Goal: Task Accomplishment & Management: Complete application form

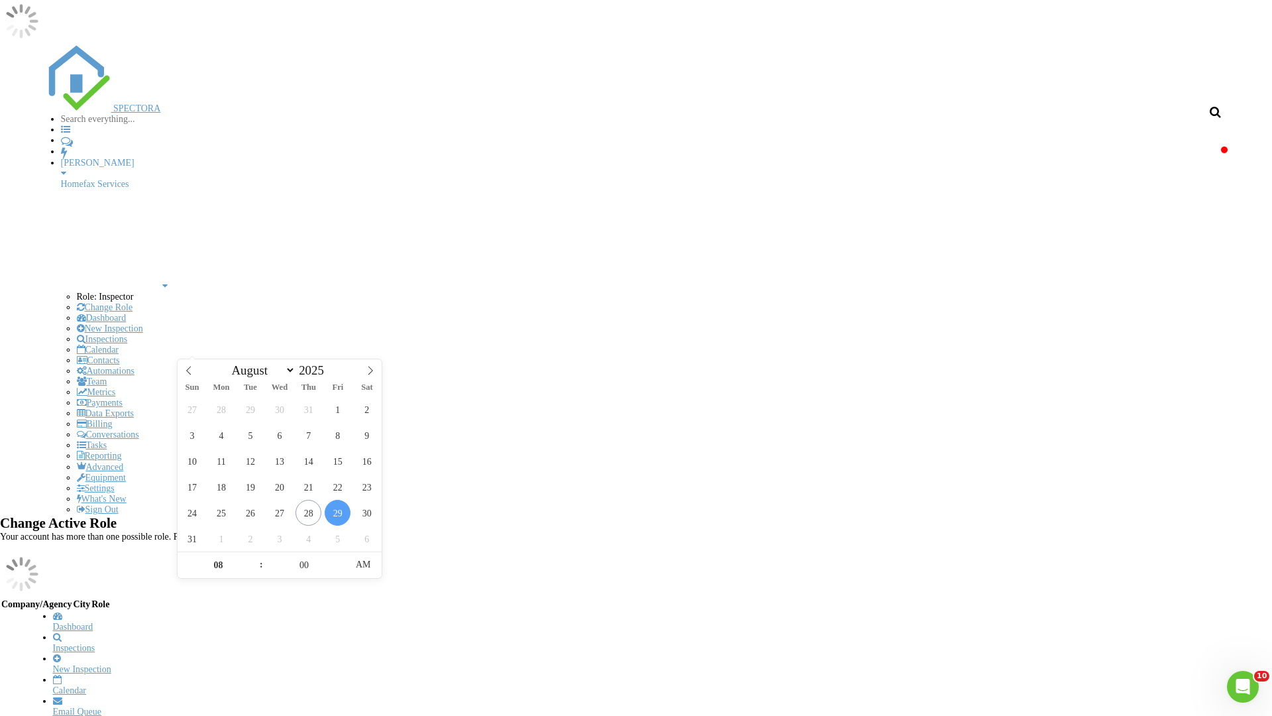
click at [319, 372] on input "2025" at bounding box center [315, 370] width 38 height 15
type input "2025"
type input "[DATE] 8:00 AM"
click at [218, 567] on input "08" at bounding box center [219, 565] width 82 height 27
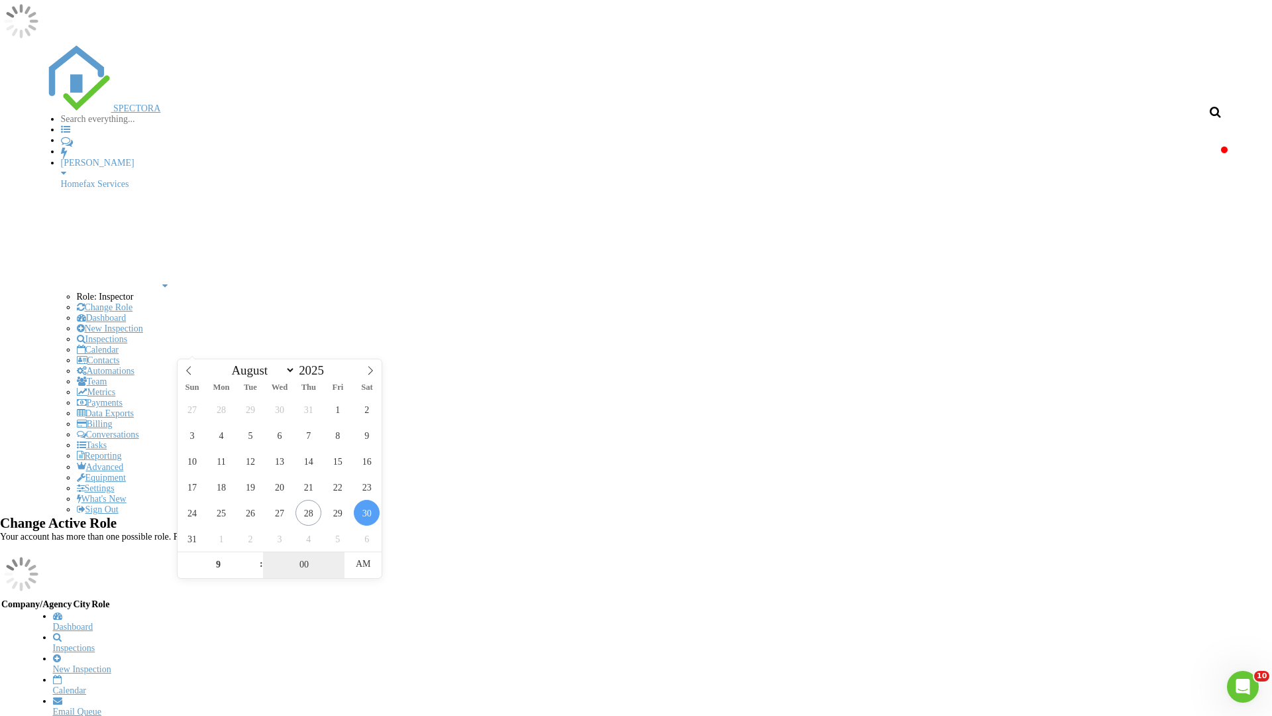
click at [304, 567] on input "00" at bounding box center [304, 564] width 82 height 27
type input "09"
type input "[DATE] 9:00 AM"
type input "00"
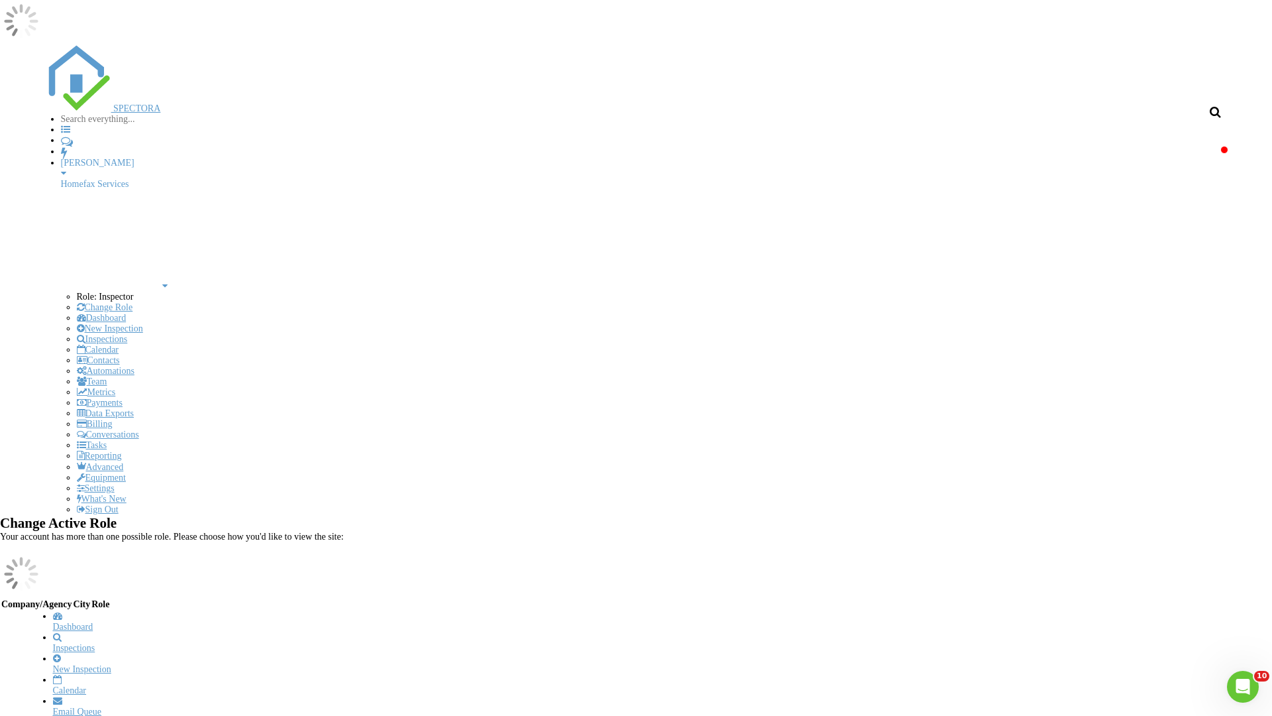
type input "[STREET_ADDRESS]"
type input "[GEOGRAPHIC_DATA],"
type input "MN"
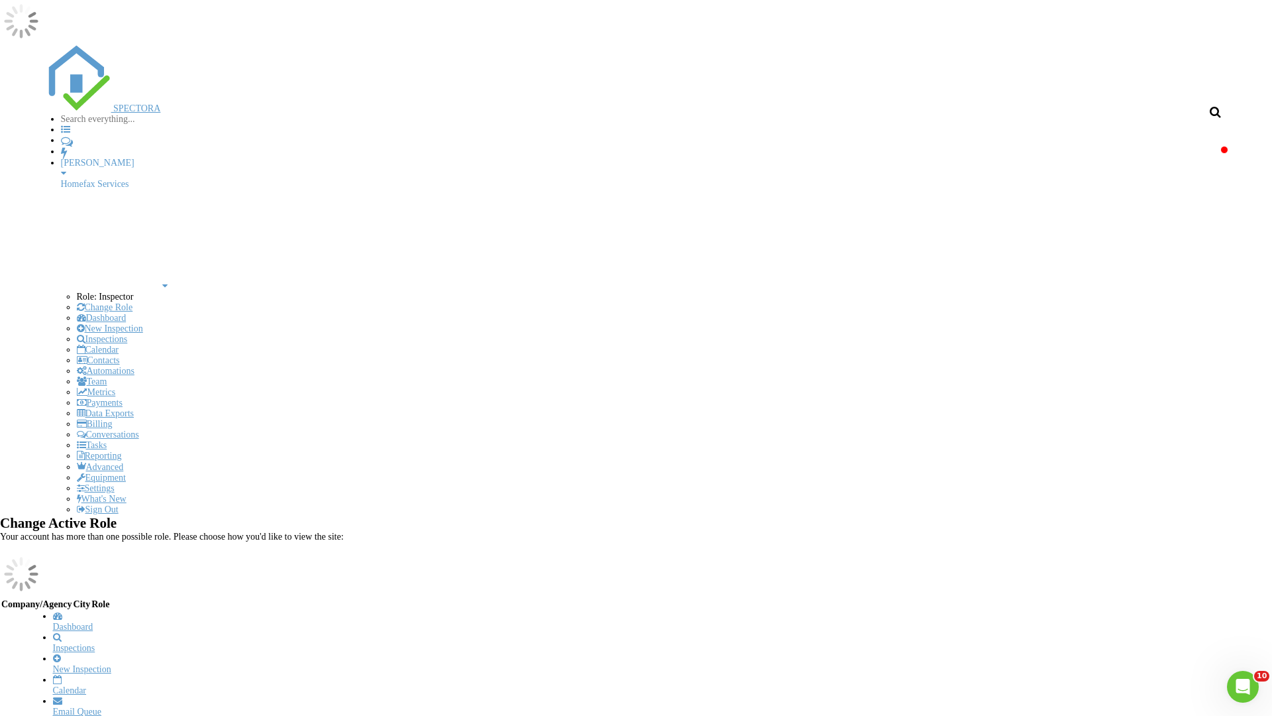
type input "55347"
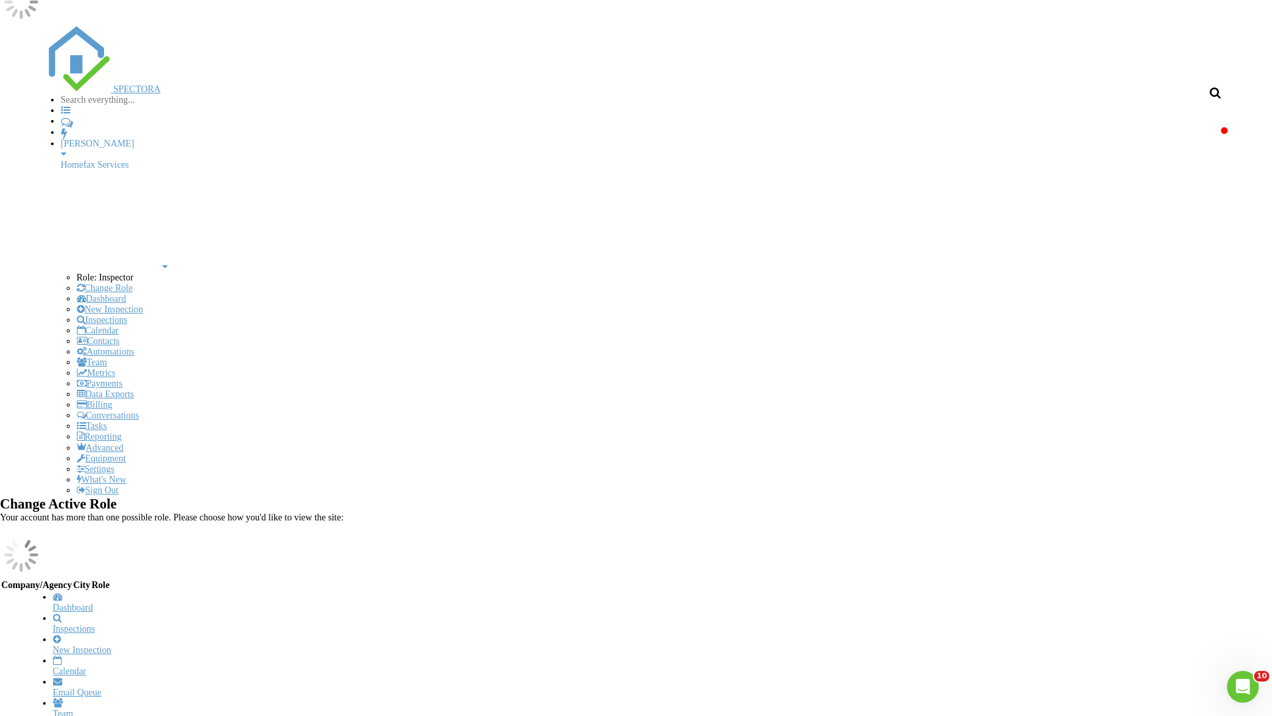
type input "[PERSON_NAME]"
type input "988"
type input "1981"
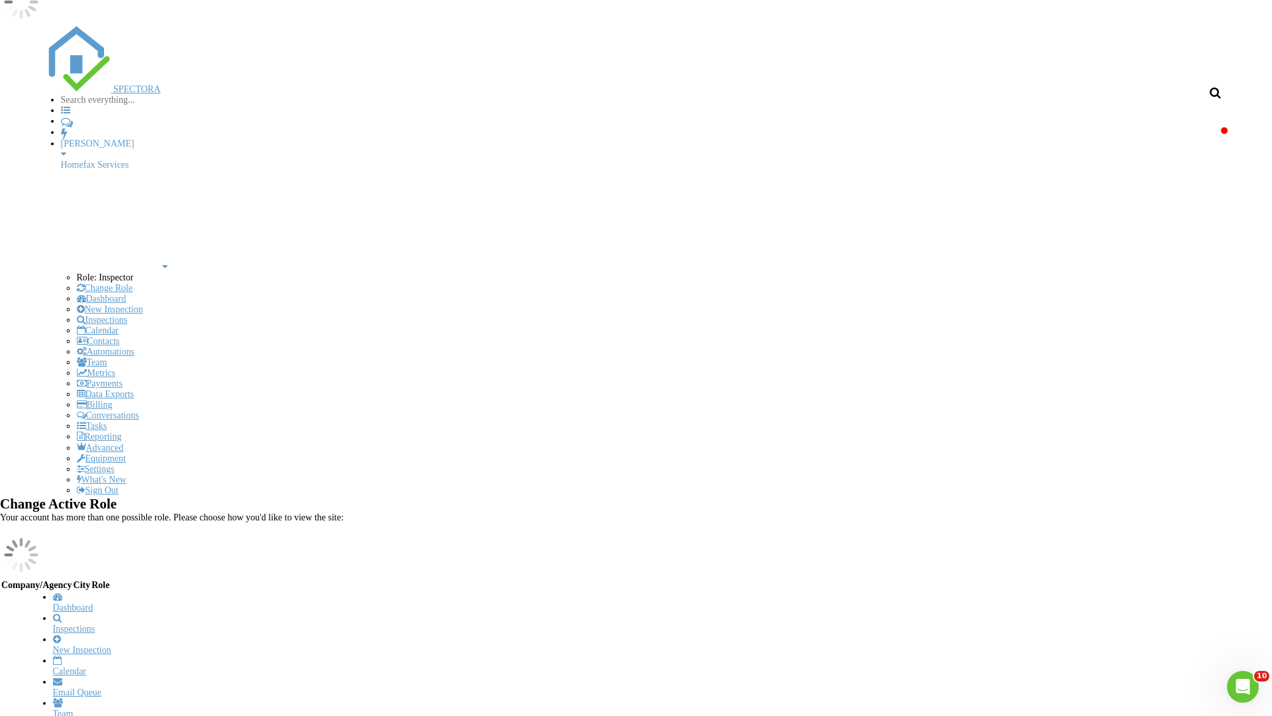
scroll to position [136, 0]
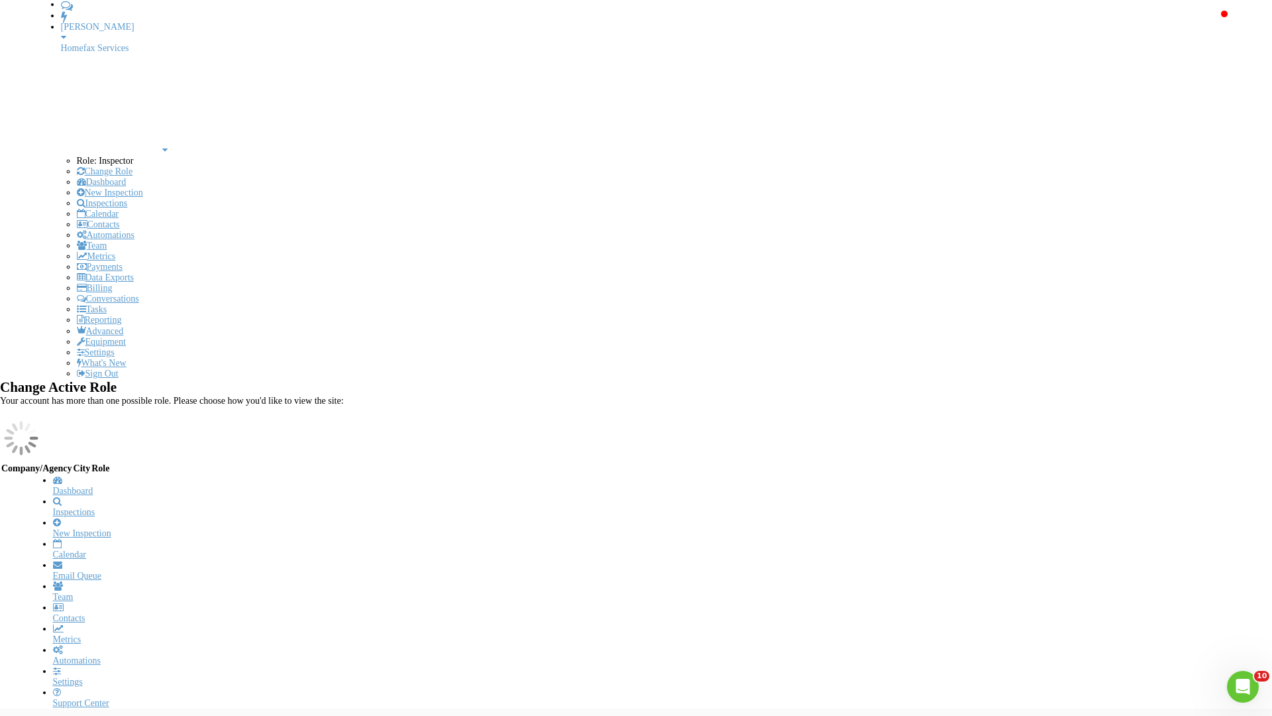
type input "[PERSON_NAME]"
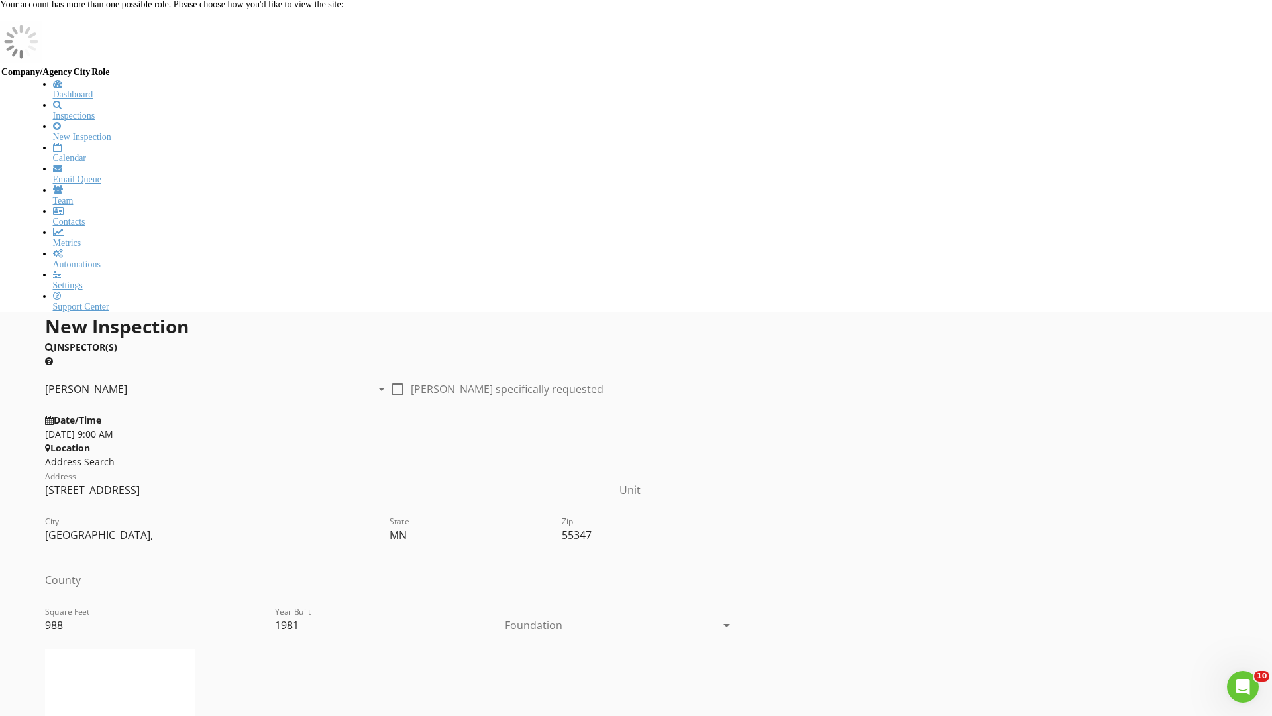
type input "[EMAIL_ADDRESS][DOMAIN_NAME]"
type input "[PHONE_NUMBER]"
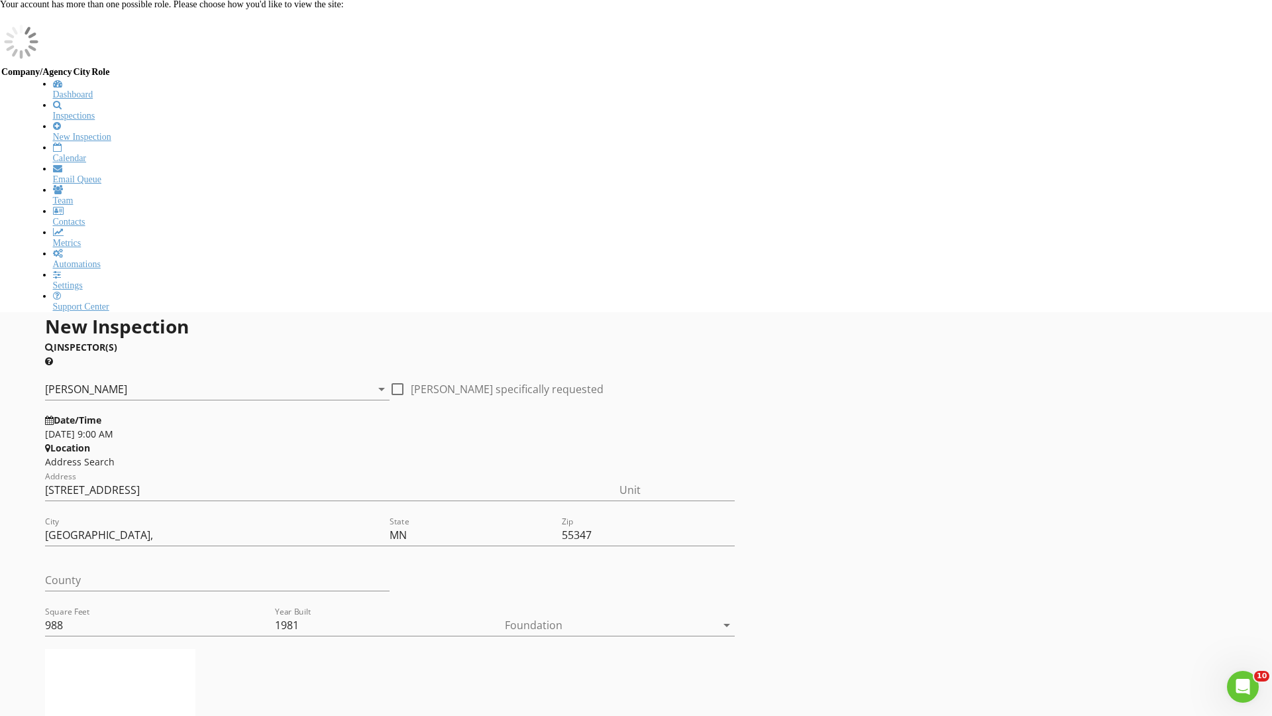
checkbox input "false"
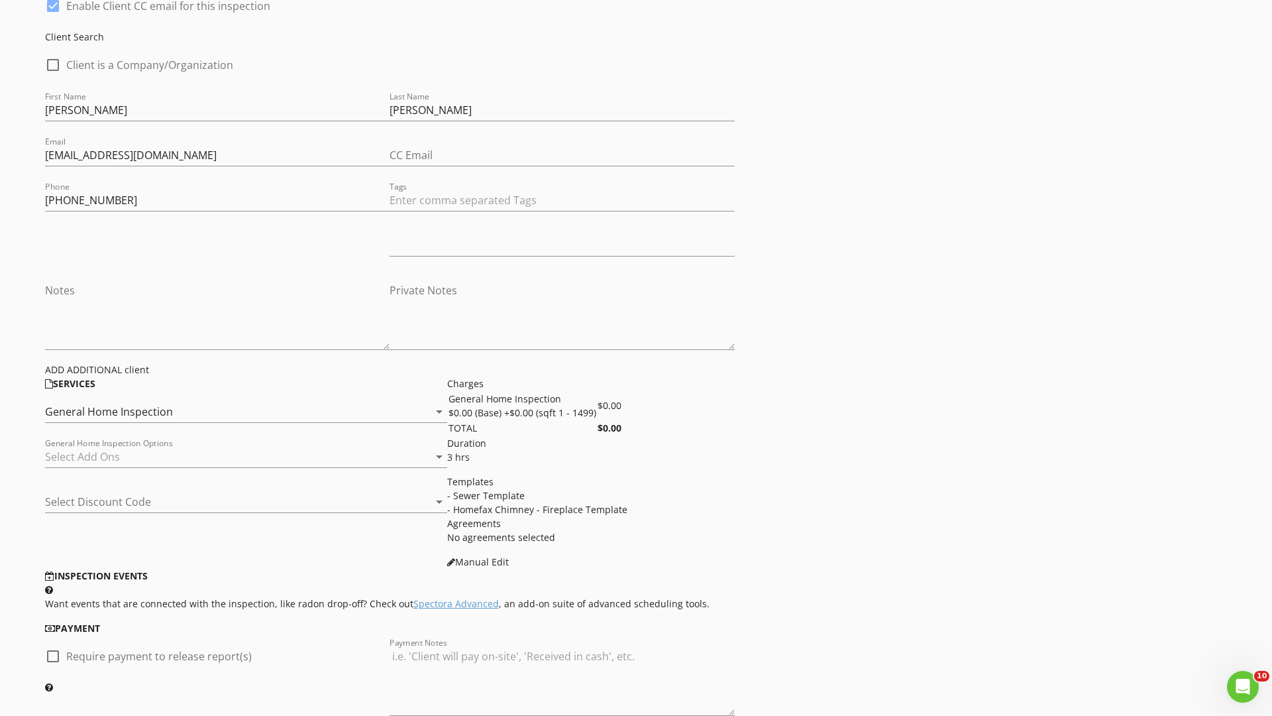
type input "Due North Property Inspections*"
type input "[PERSON_NAME]"
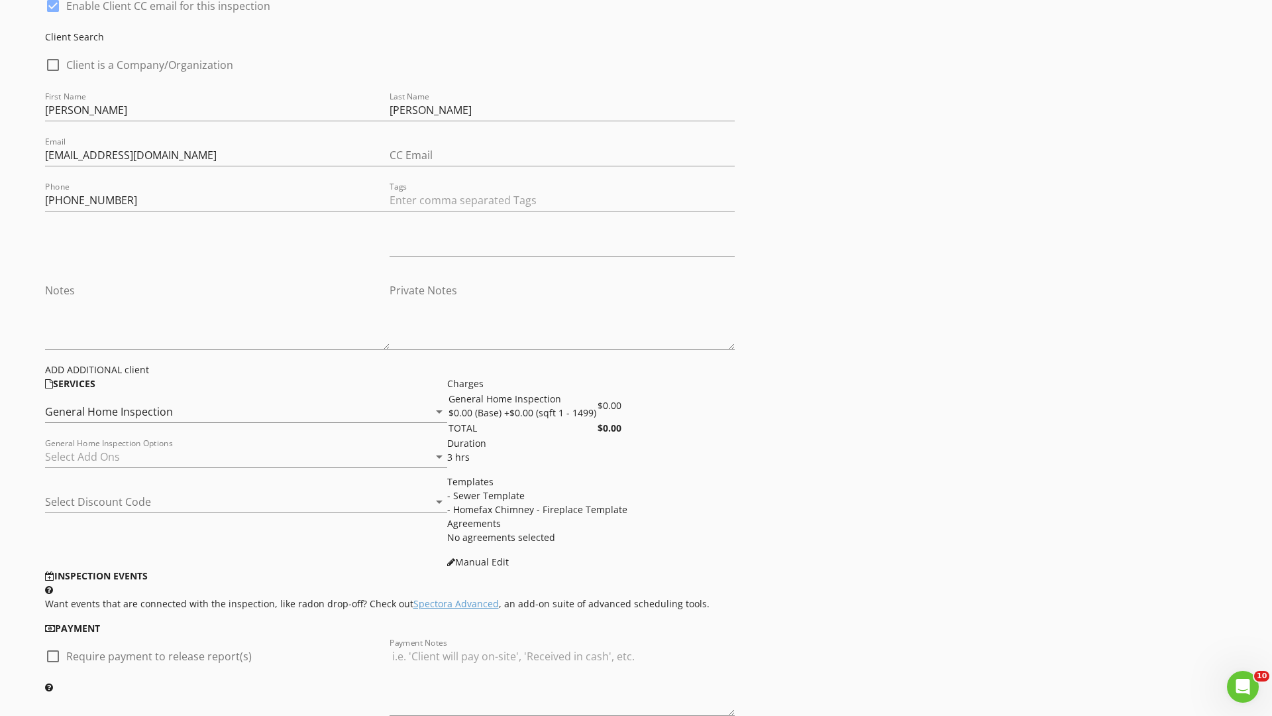
type input "[PERSON_NAME][EMAIL_ADDRESS][DOMAIN_NAME]"
type input "[PHONE_NUMBER]"
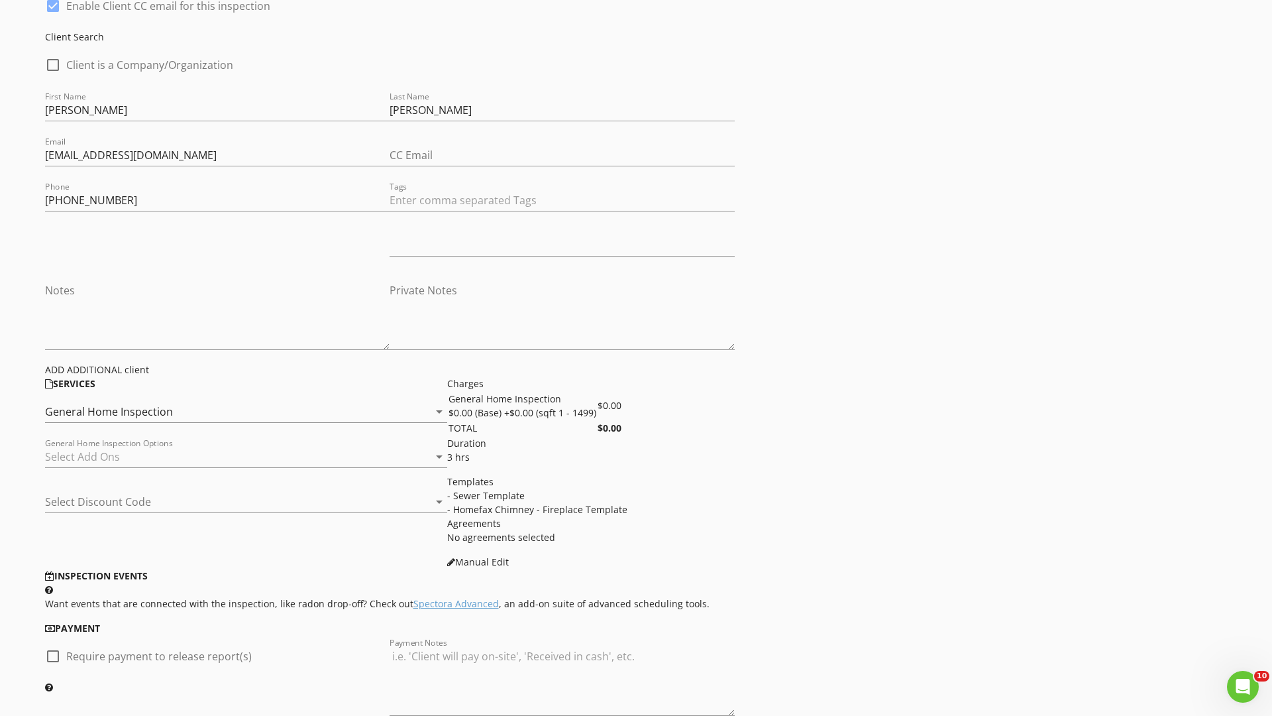
scroll to position [1754, 0]
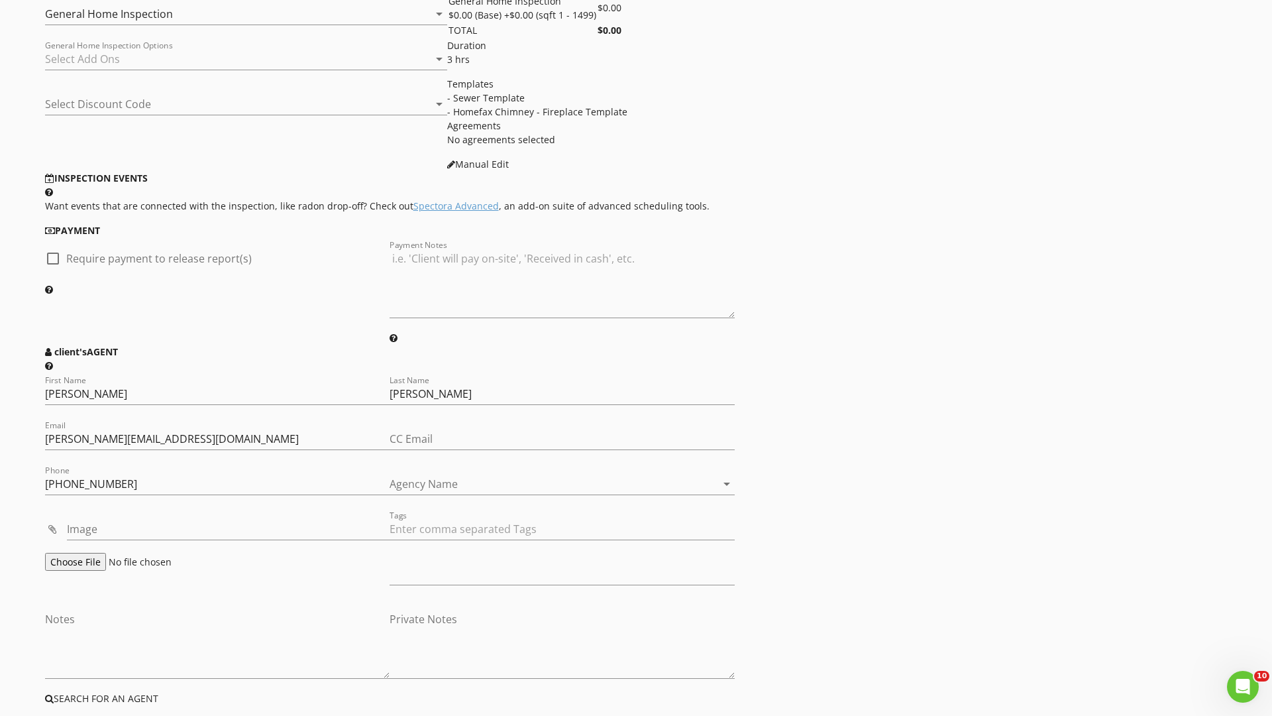
type input "[PERSON_NAME]"
type input "[EMAIL_ADDRESS][PERSON_NAME][DOMAIN_NAME]"
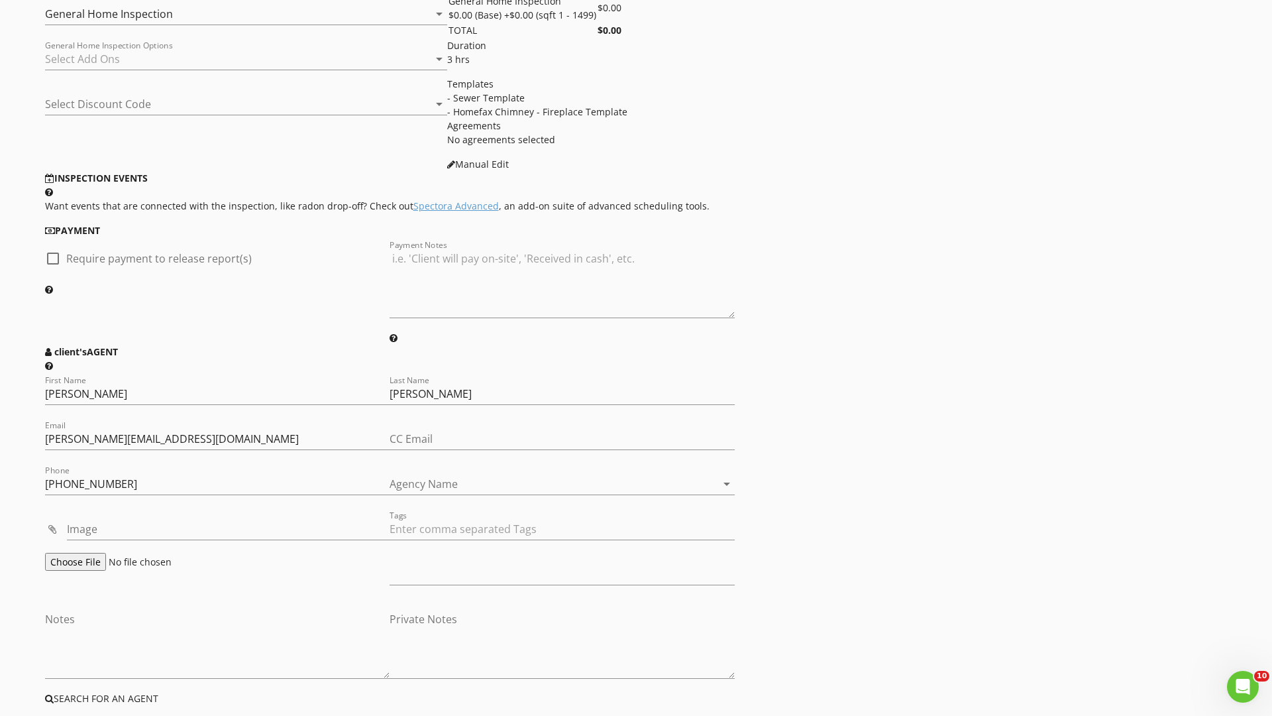
type input "[PHONE_NUMBER]"
